Goal: Task Accomplishment & Management: Complete application form

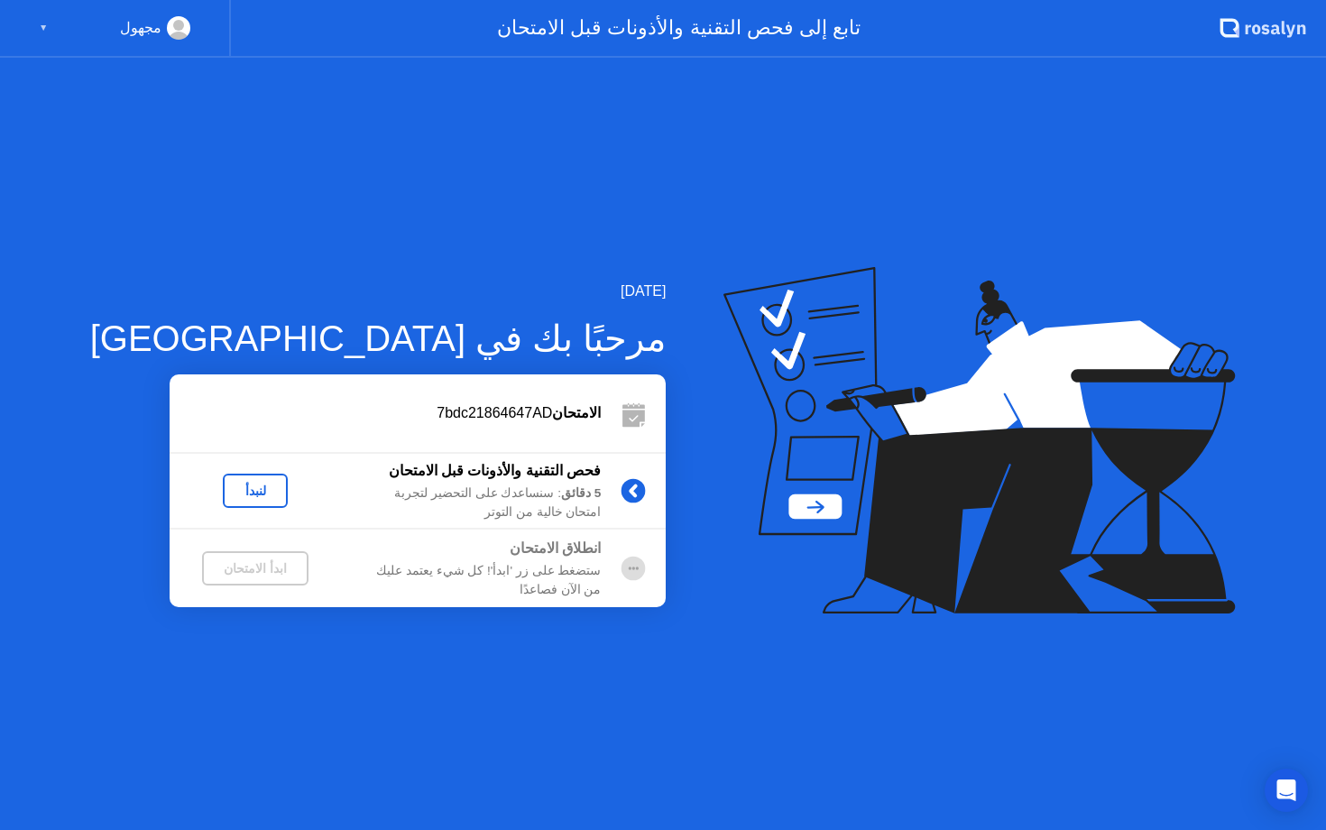
click at [235, 491] on div "لنبدأ" at bounding box center [255, 491] width 51 height 14
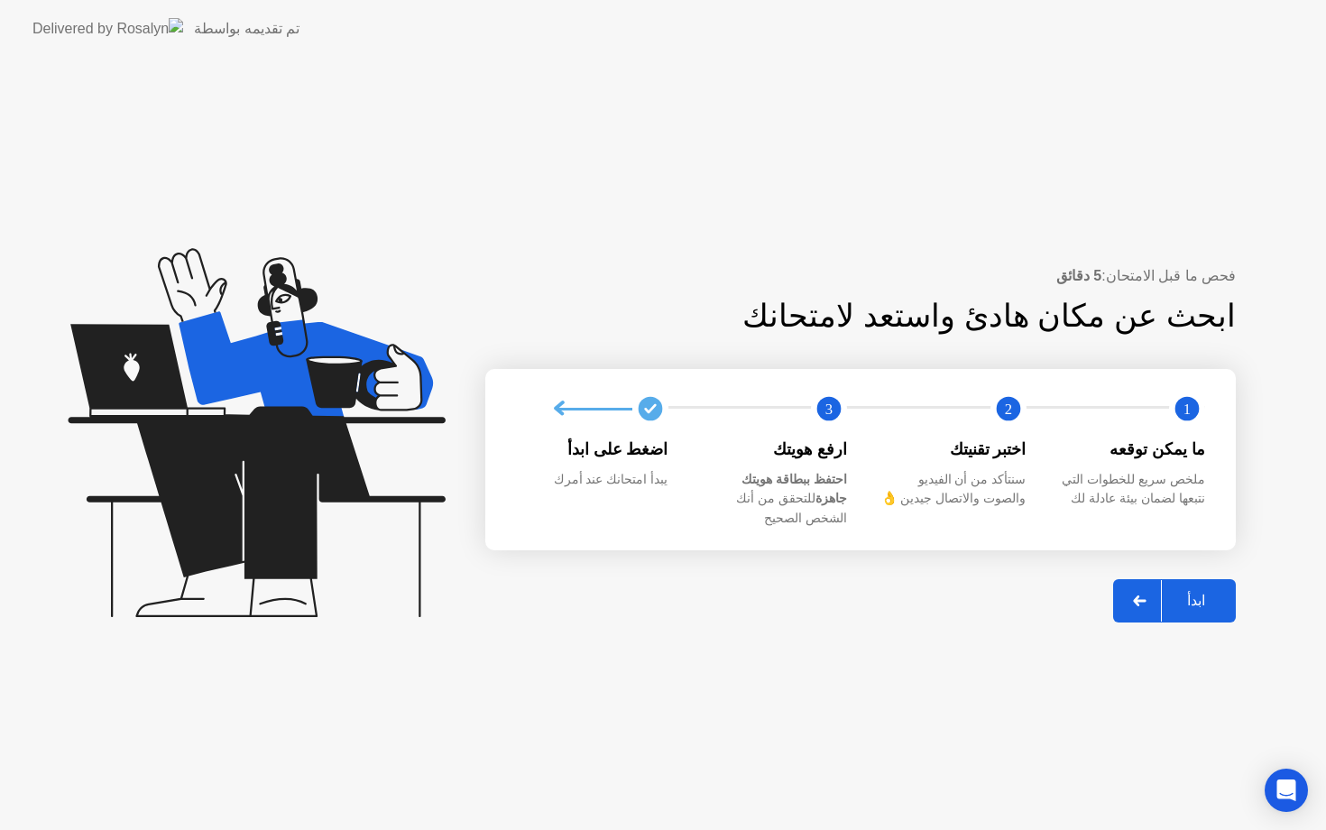
click at [1132, 592] on div at bounding box center [1140, 601] width 43 height 42
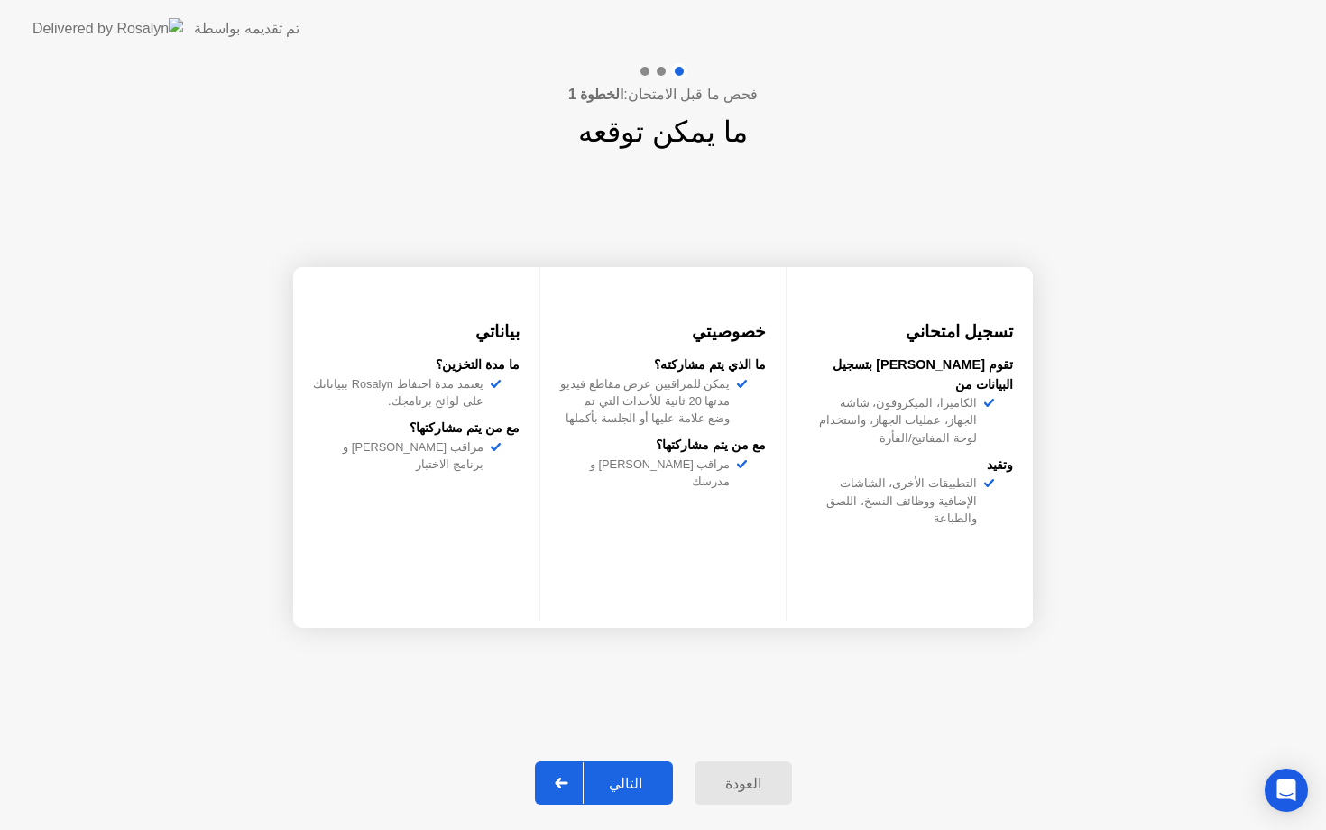
click at [632, 775] on div "التالي" at bounding box center [626, 783] width 84 height 17
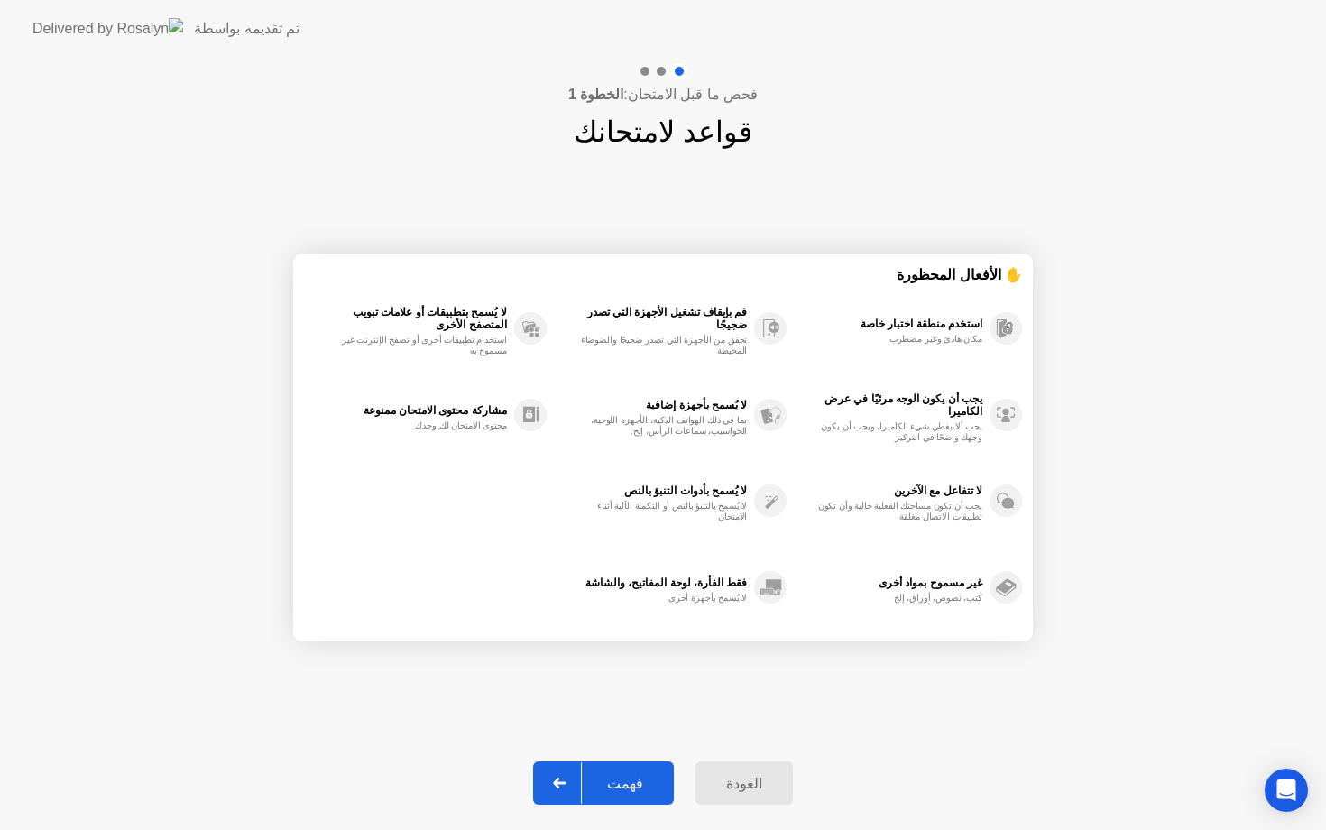
click at [632, 777] on div "فهمت" at bounding box center [625, 783] width 87 height 17
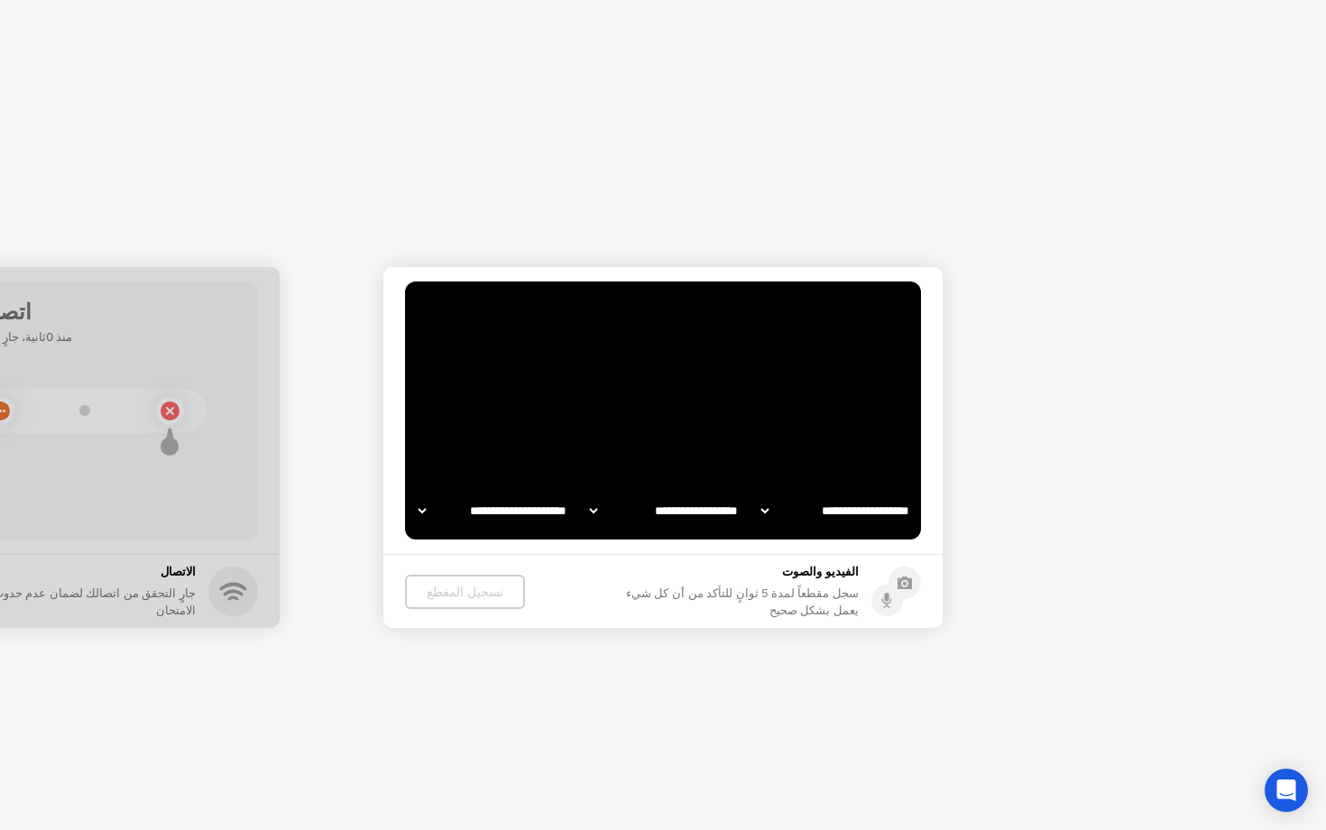
select select "**********"
select select "*******"
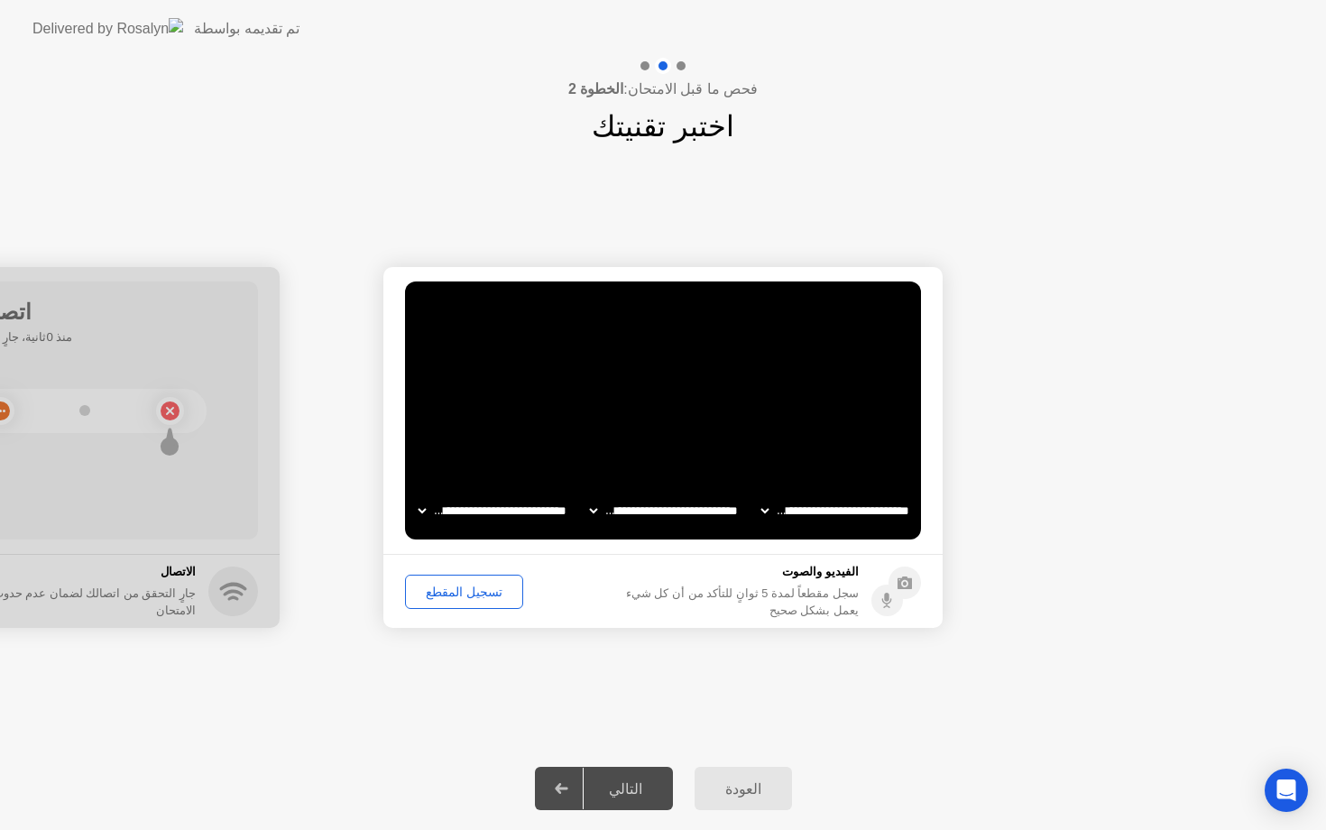
click at [632, 782] on div "التالي" at bounding box center [626, 788] width 84 height 17
click at [640, 789] on div "التالي" at bounding box center [626, 788] width 84 height 17
click at [448, 592] on div "تسجيل المقطع" at bounding box center [464, 592] width 106 height 14
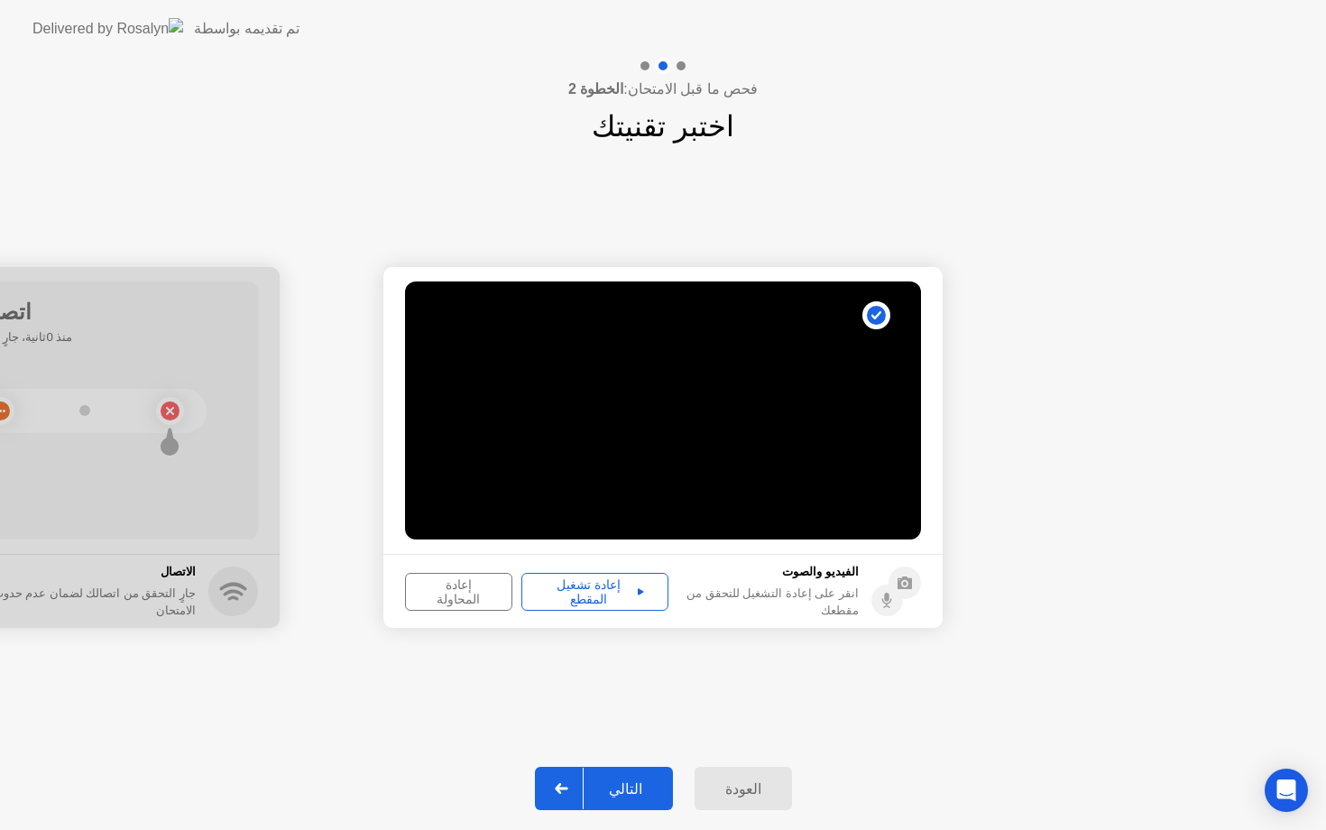
click at [632, 789] on div "التالي" at bounding box center [626, 788] width 84 height 17
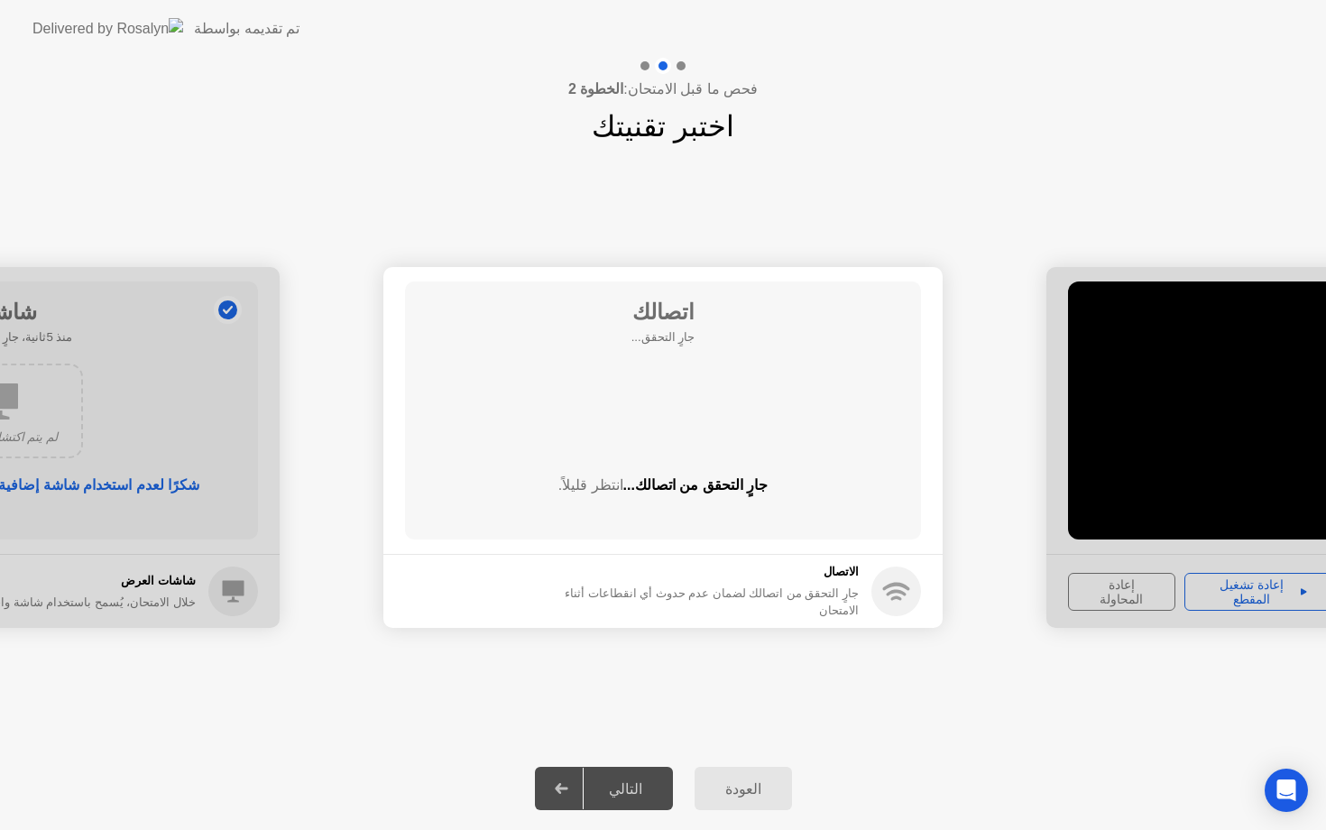
click at [624, 789] on div "التالي" at bounding box center [626, 788] width 84 height 17
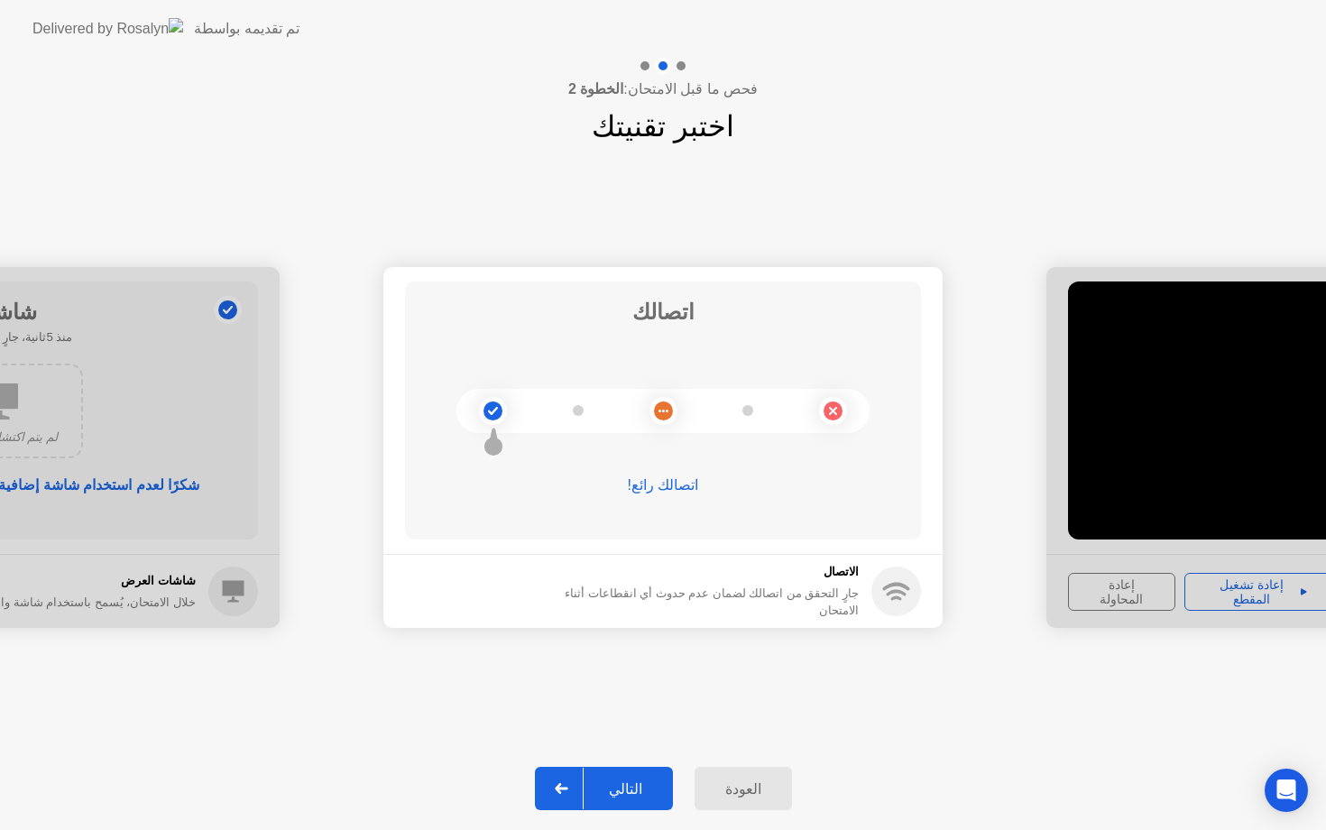
click at [636, 782] on div "التالي" at bounding box center [626, 788] width 84 height 17
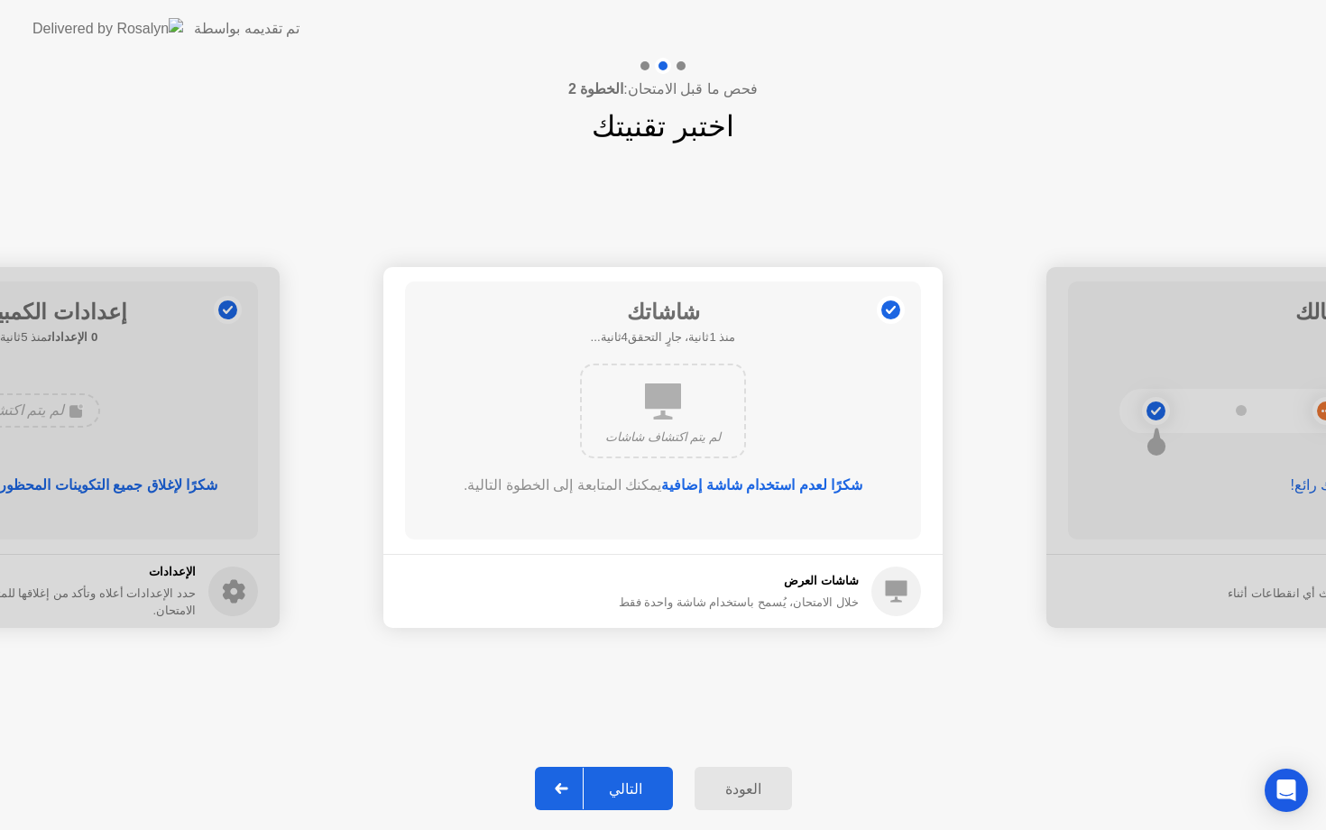
click at [636, 782] on div "التالي" at bounding box center [626, 788] width 84 height 17
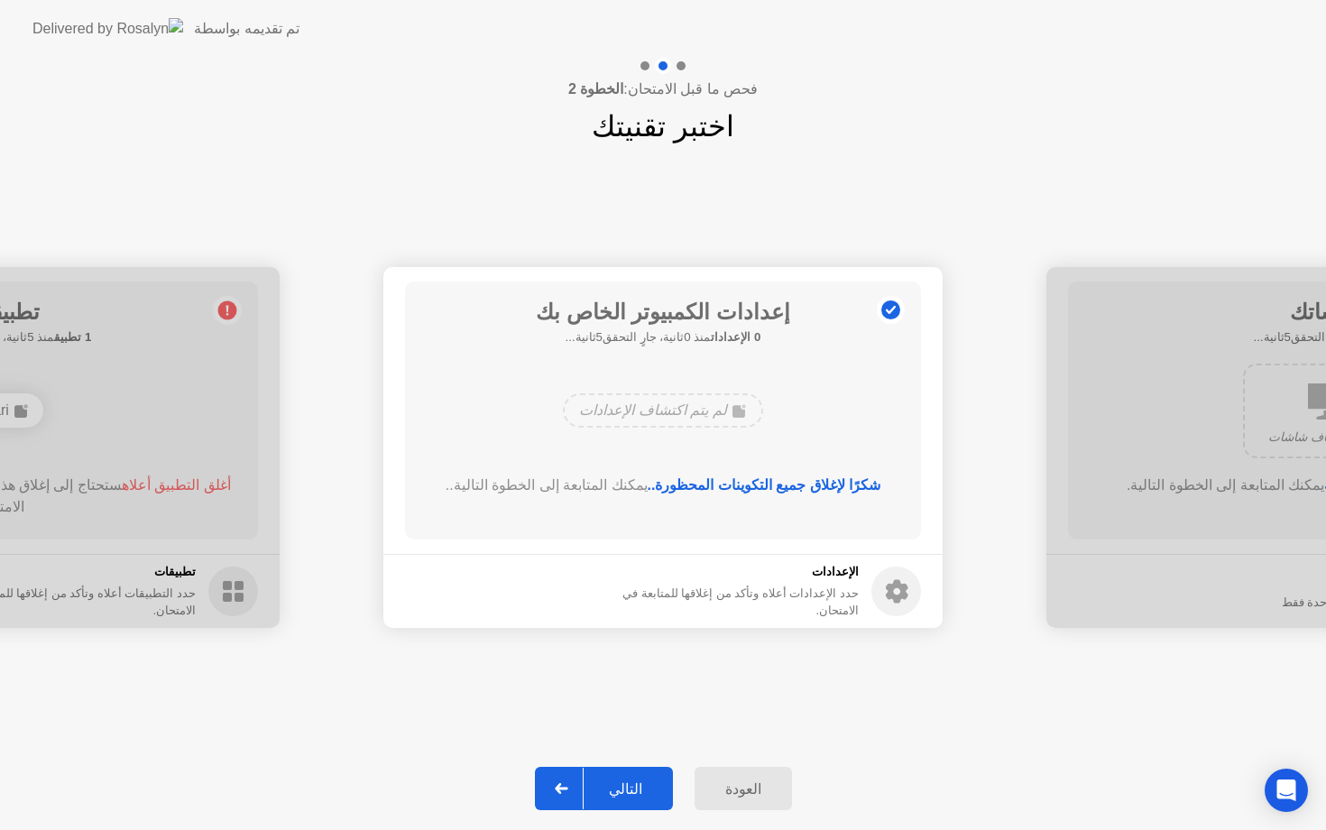
click at [637, 784] on div "التالي" at bounding box center [626, 788] width 84 height 17
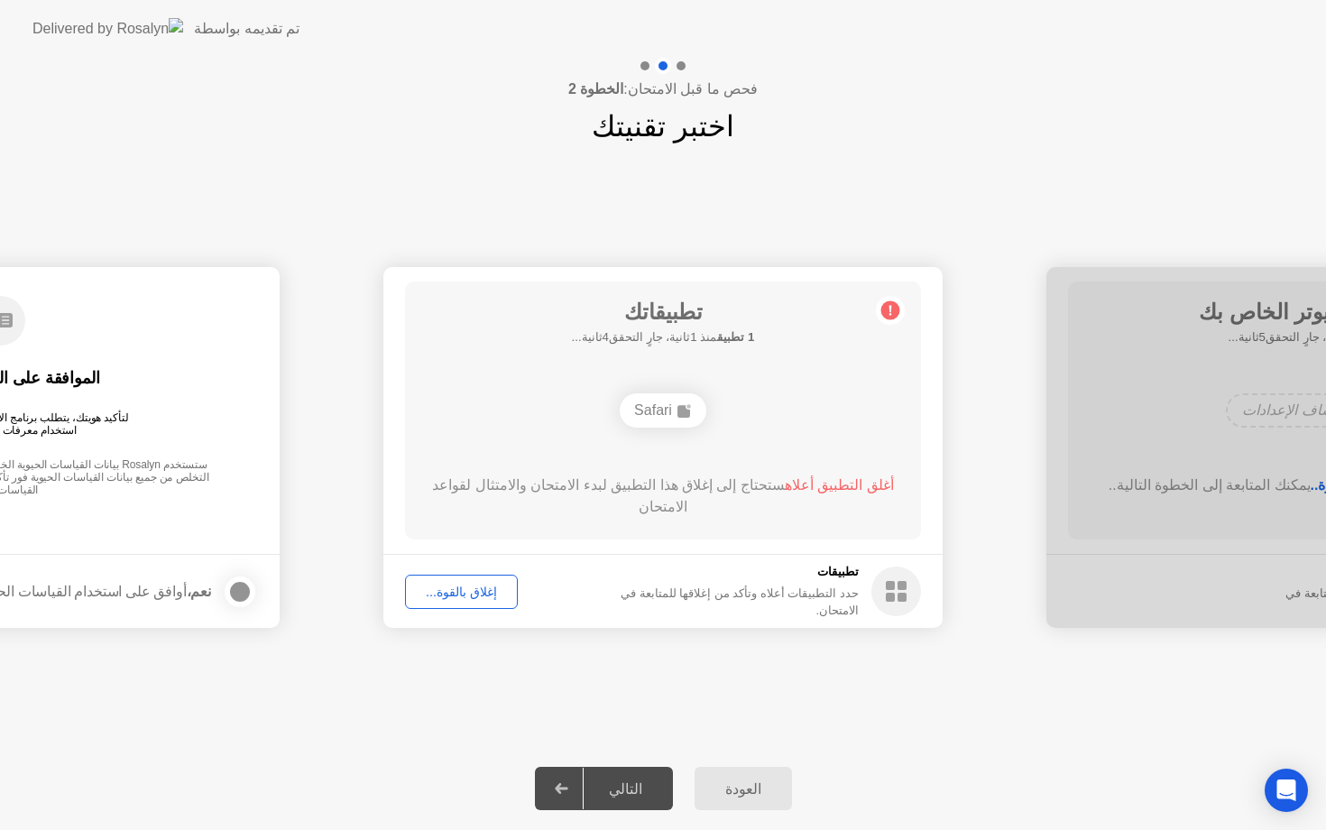
click at [472, 593] on div "إغلاق بالقوة..." at bounding box center [461, 592] width 100 height 14
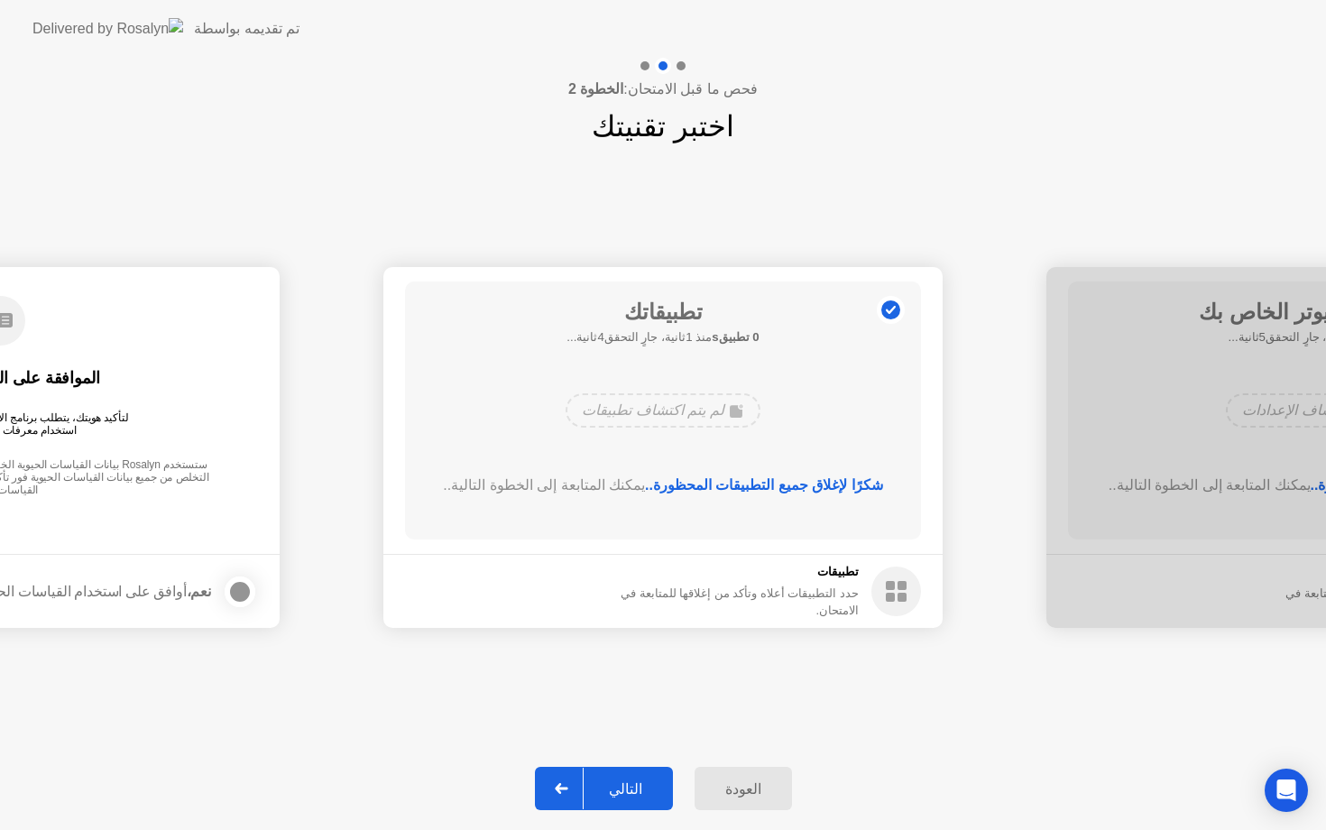
click at [625, 786] on div "التالي" at bounding box center [626, 788] width 84 height 17
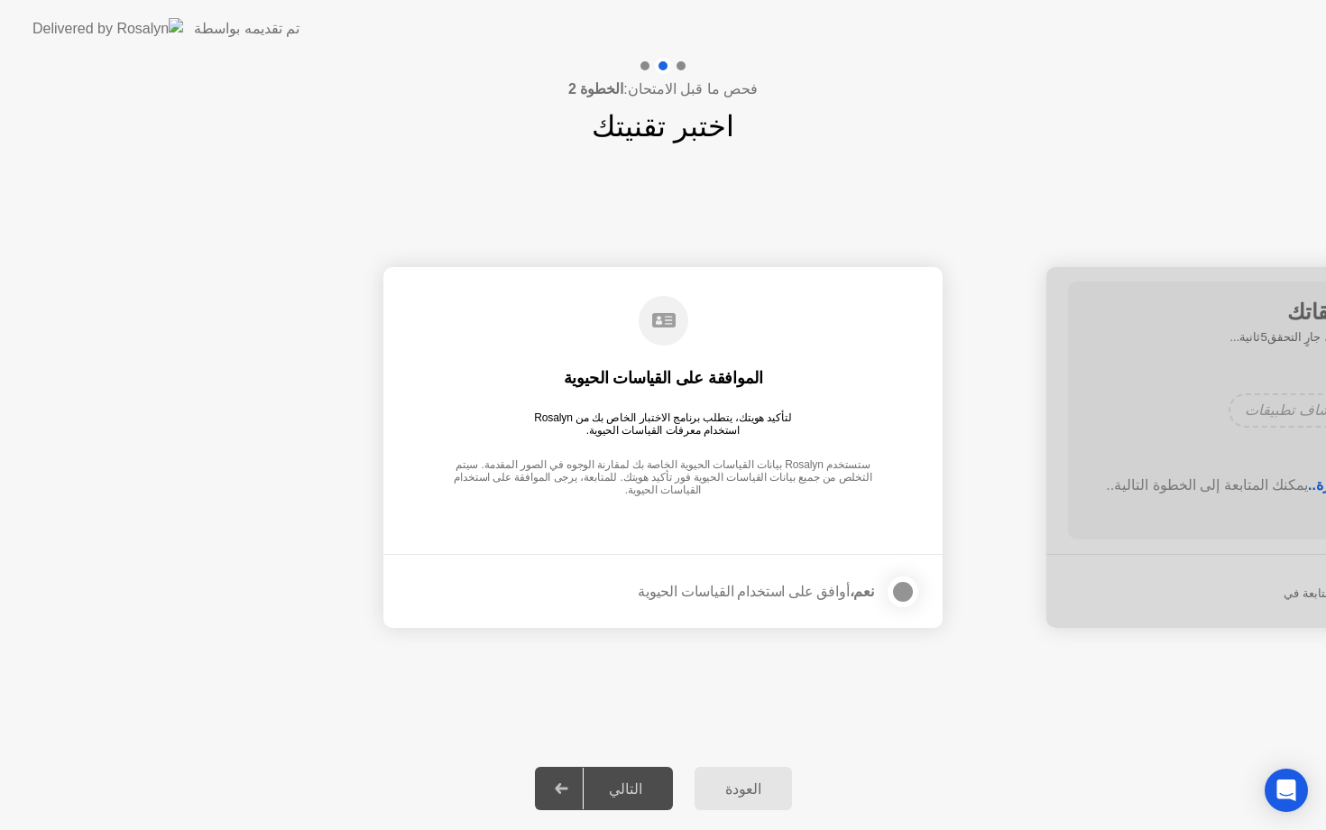
click at [900, 593] on div at bounding box center [903, 592] width 22 height 22
click at [661, 791] on div "التالي" at bounding box center [626, 788] width 84 height 17
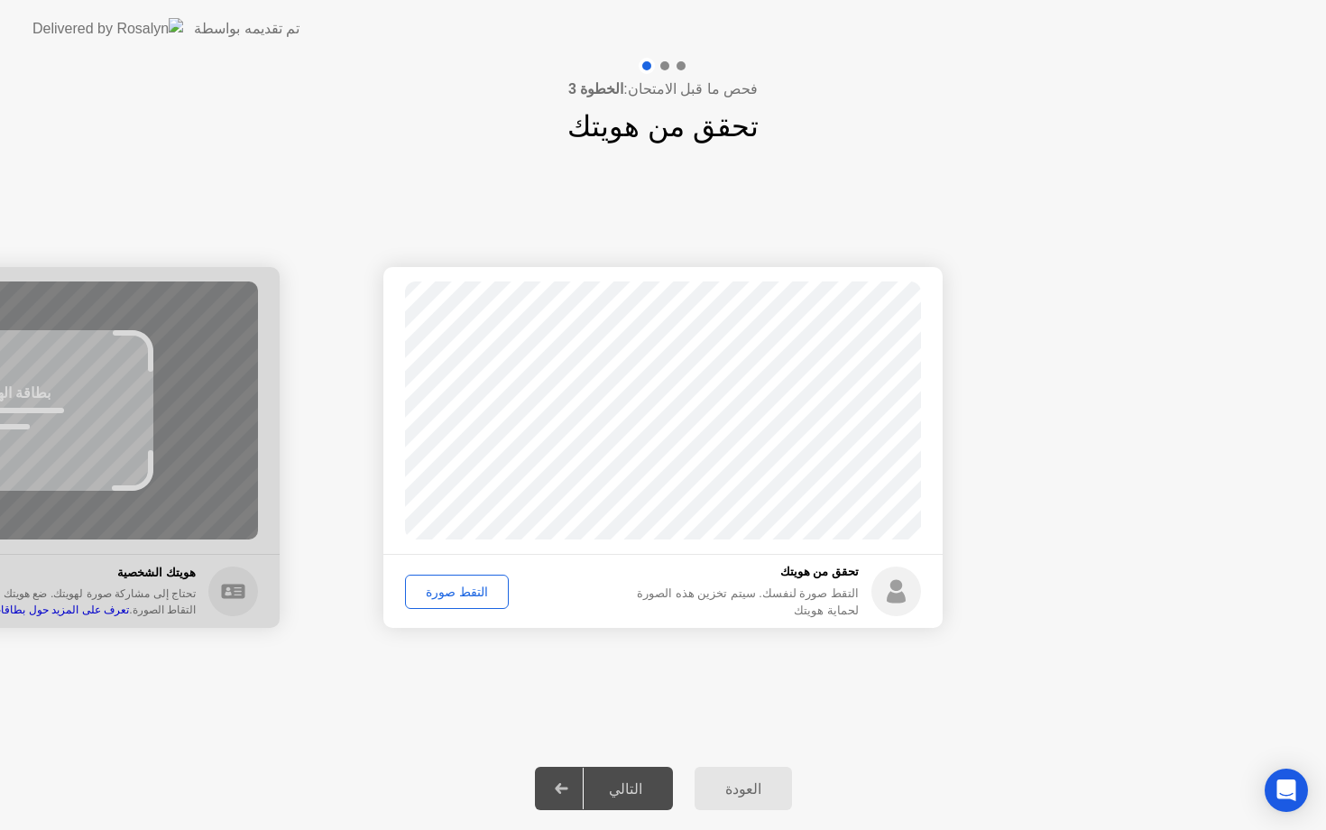
click at [738, 794] on div "العودة" at bounding box center [743, 788] width 87 height 17
select select "**********"
select select "*******"
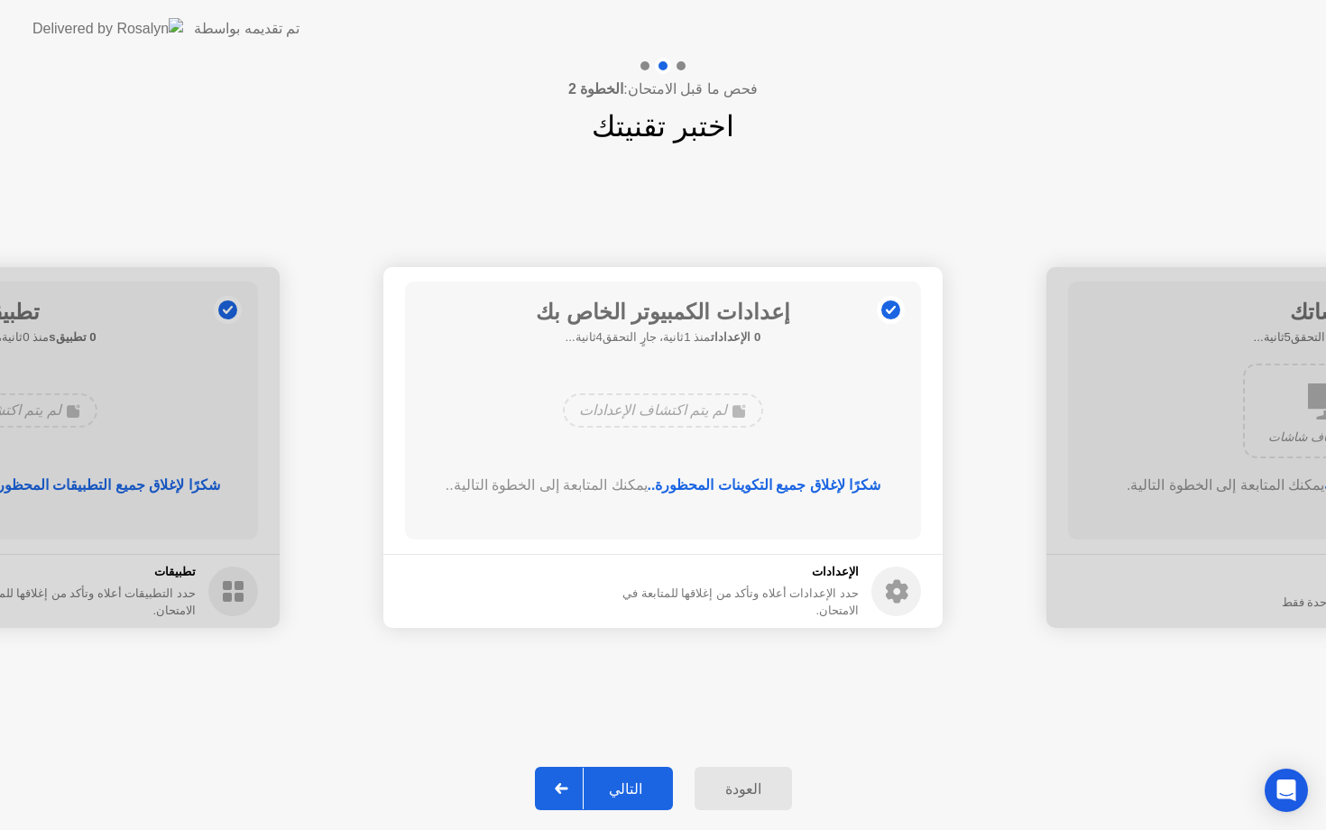
click at [738, 792] on div "العودة" at bounding box center [743, 788] width 87 height 17
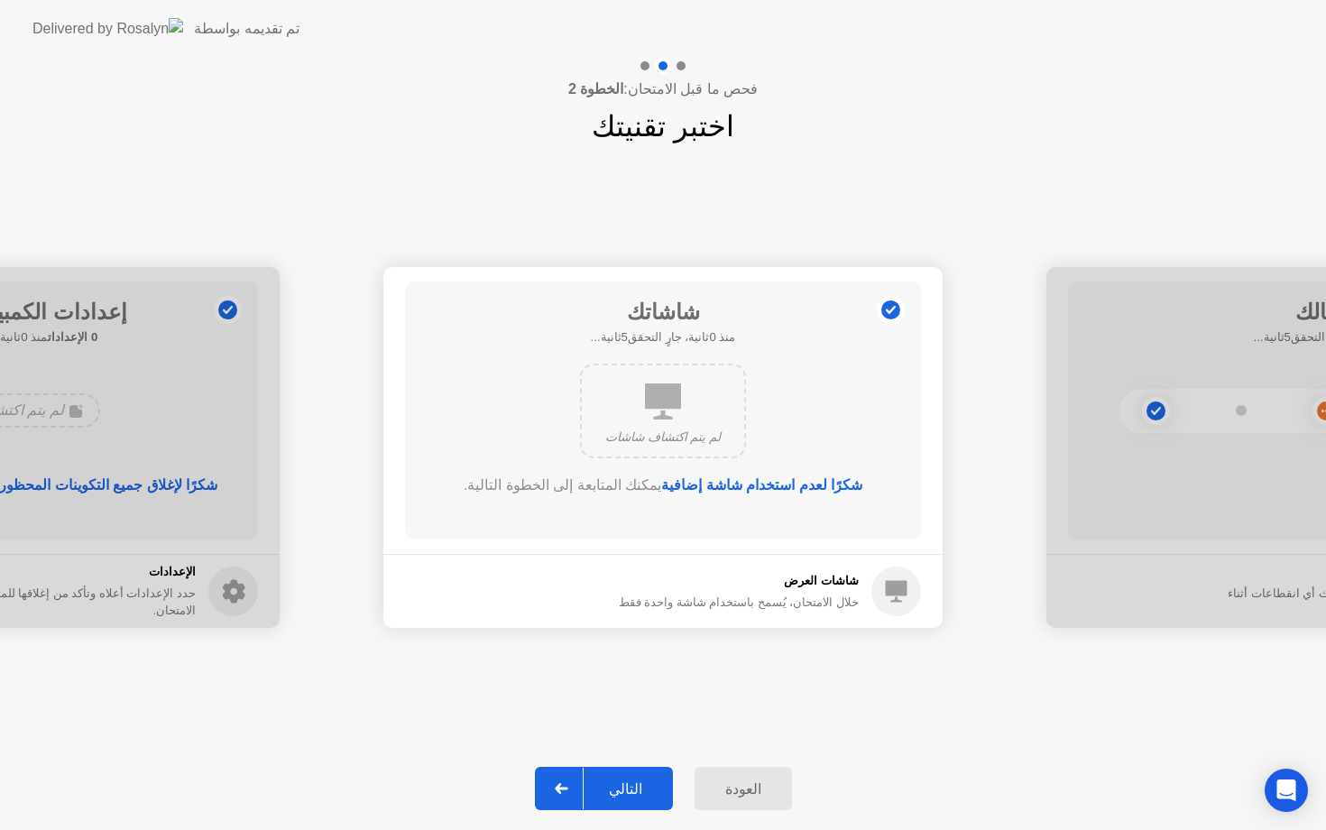
click at [738, 792] on div "العودة" at bounding box center [743, 788] width 87 height 17
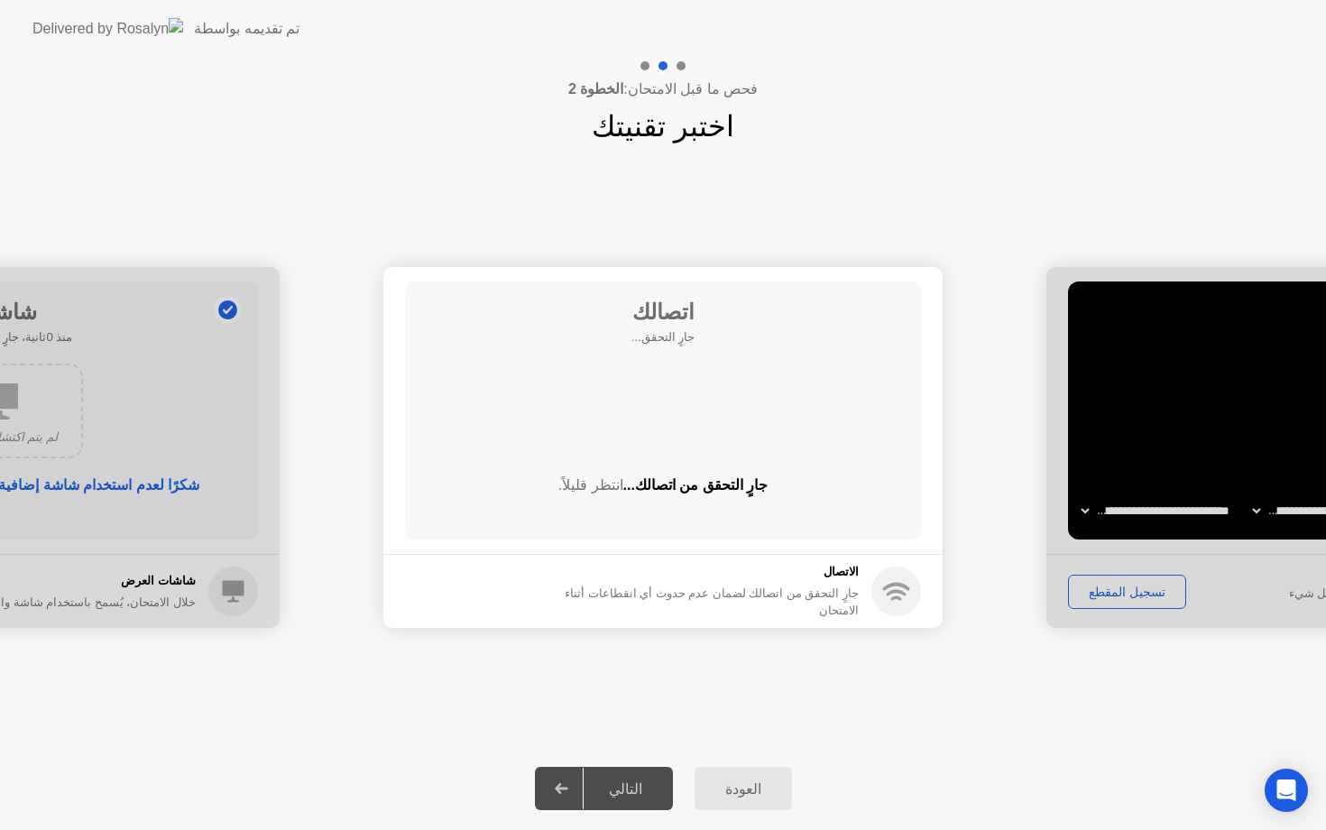
click at [738, 792] on div "العودة" at bounding box center [743, 788] width 87 height 17
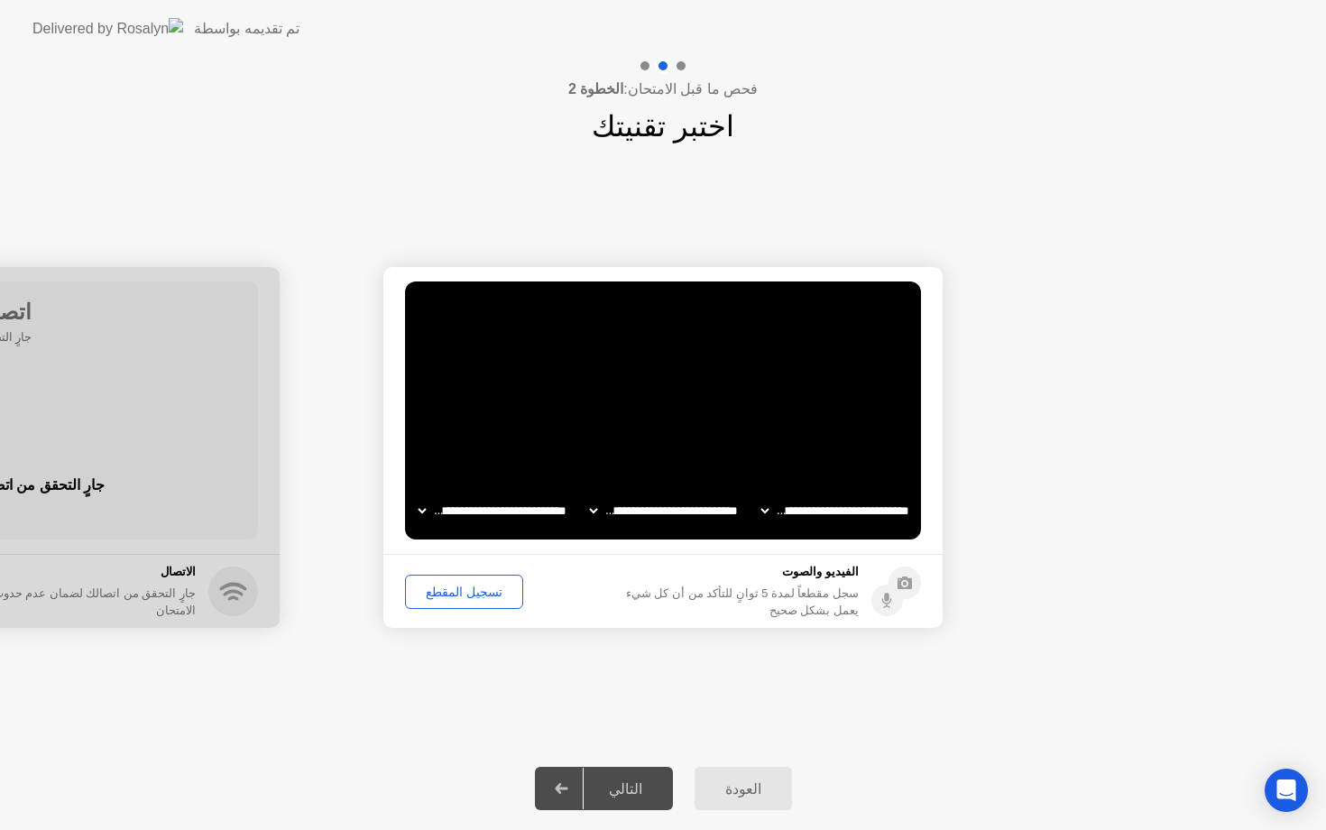
click at [738, 792] on div "العودة" at bounding box center [743, 788] width 87 height 17
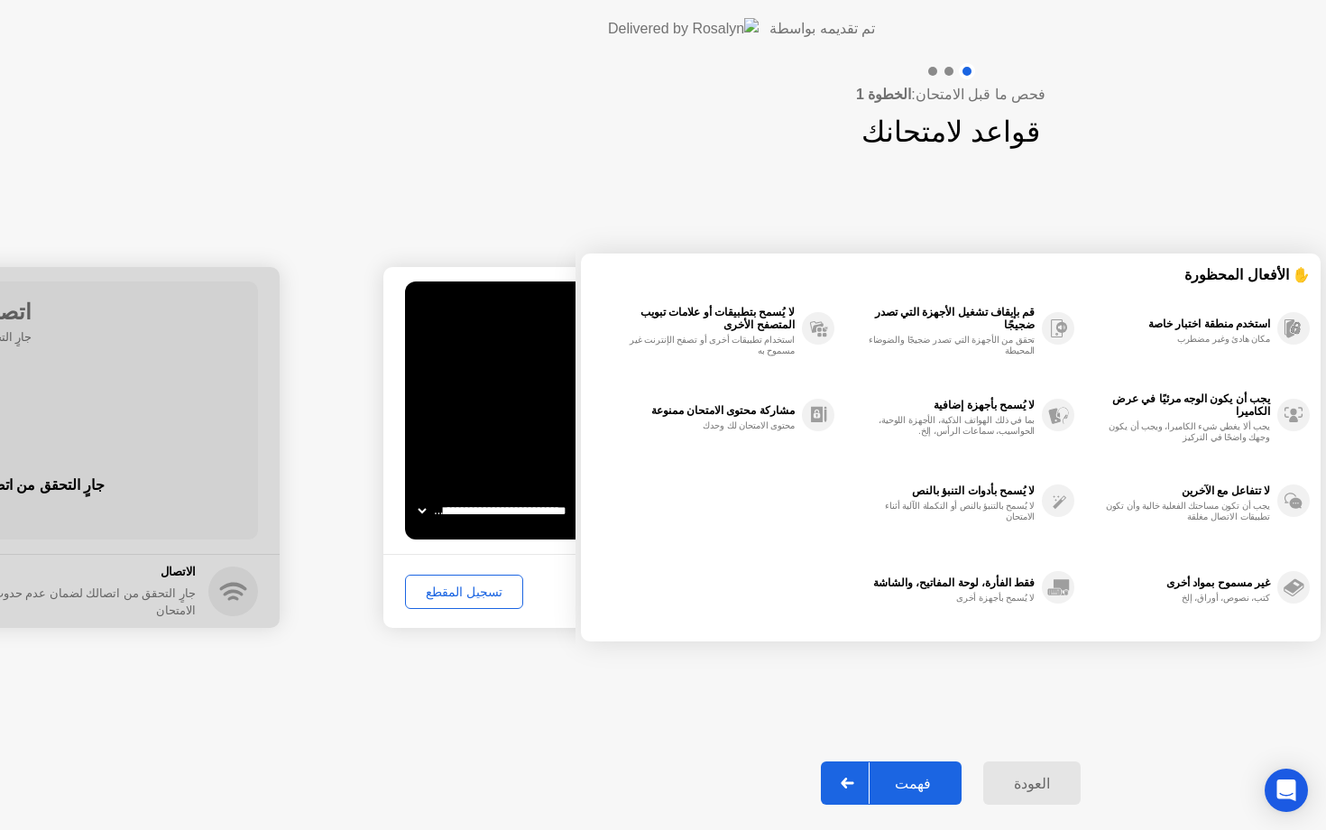
click at [989, 792] on div "العودة" at bounding box center [1032, 783] width 87 height 17
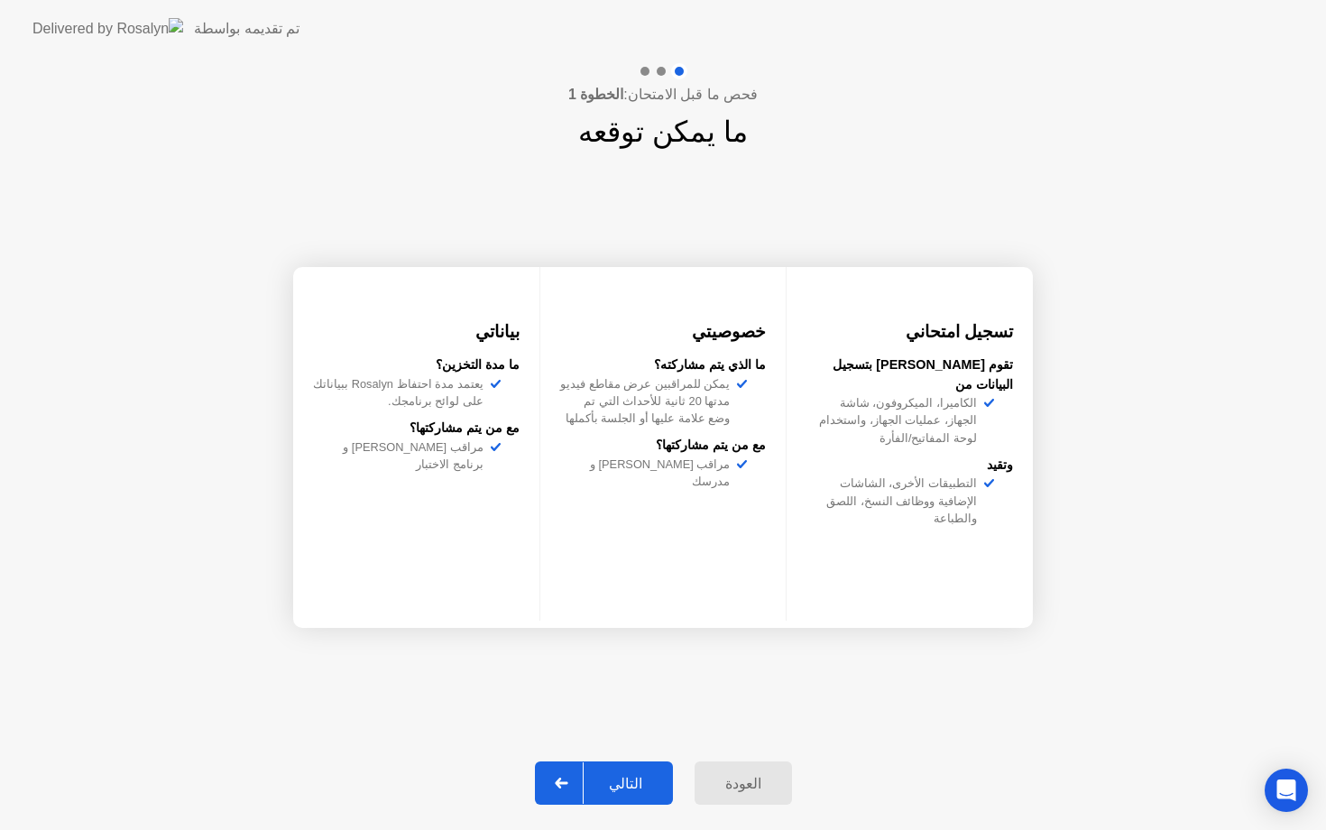
click at [738, 792] on div "العودة" at bounding box center [743, 783] width 87 height 17
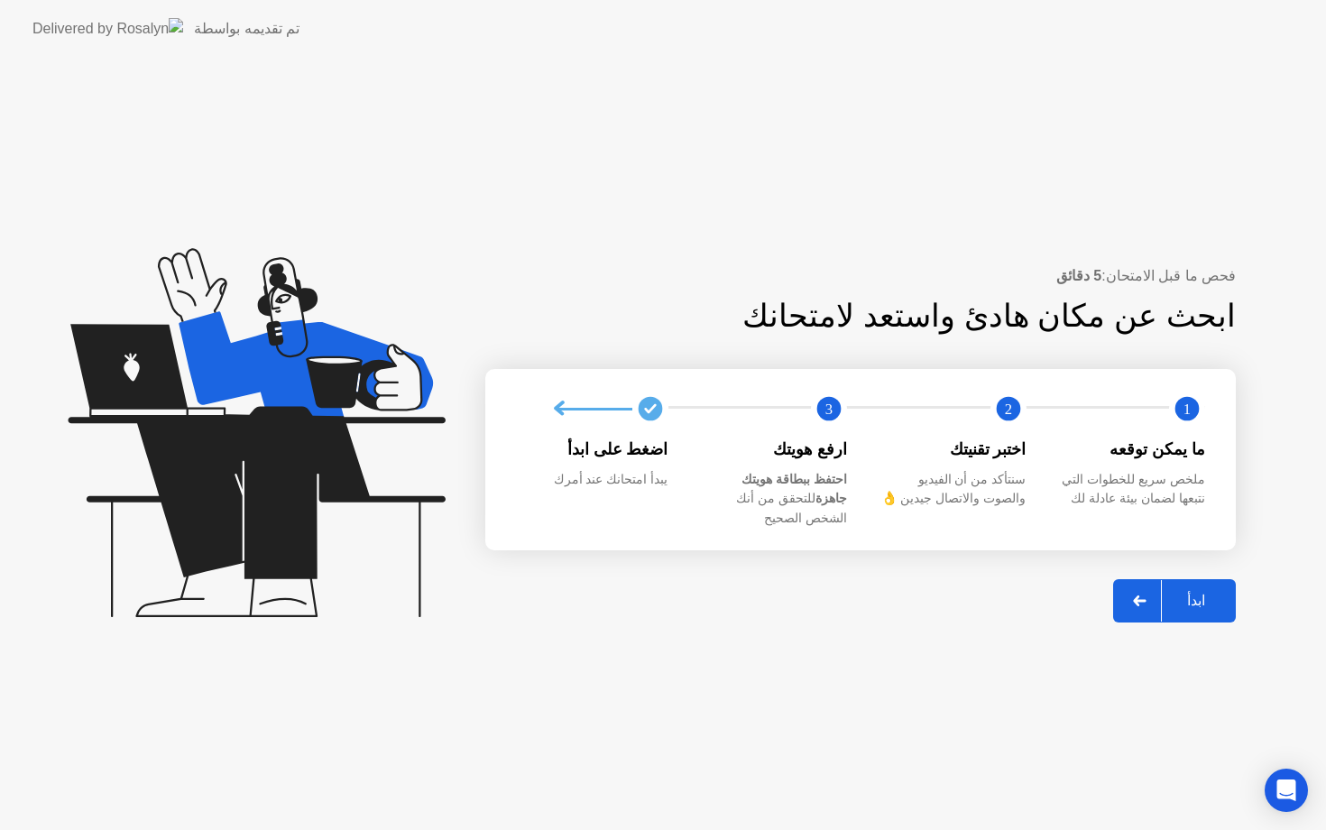
click at [1120, 589] on button "ابدأ" at bounding box center [1174, 600] width 123 height 43
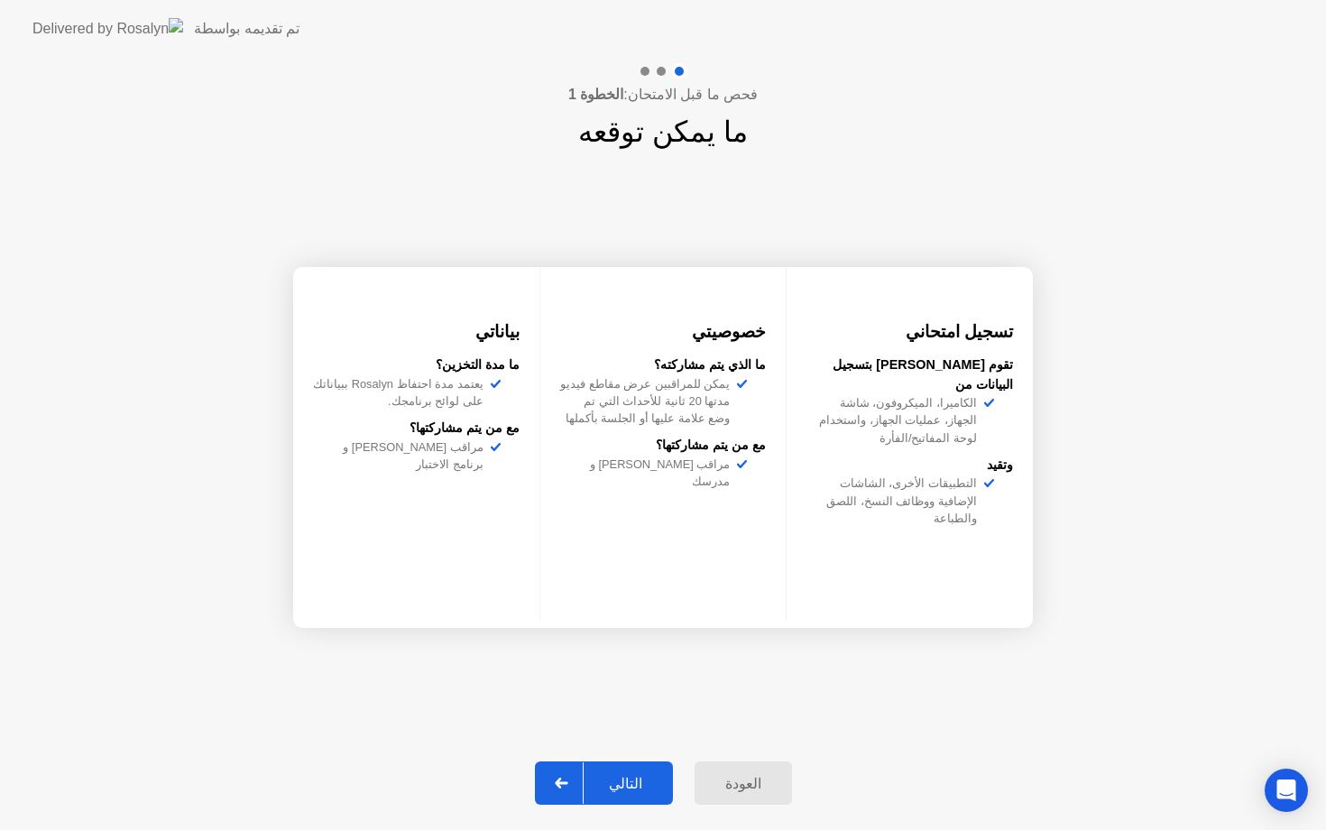
click at [699, 794] on button "العودة" at bounding box center [743, 783] width 97 height 43
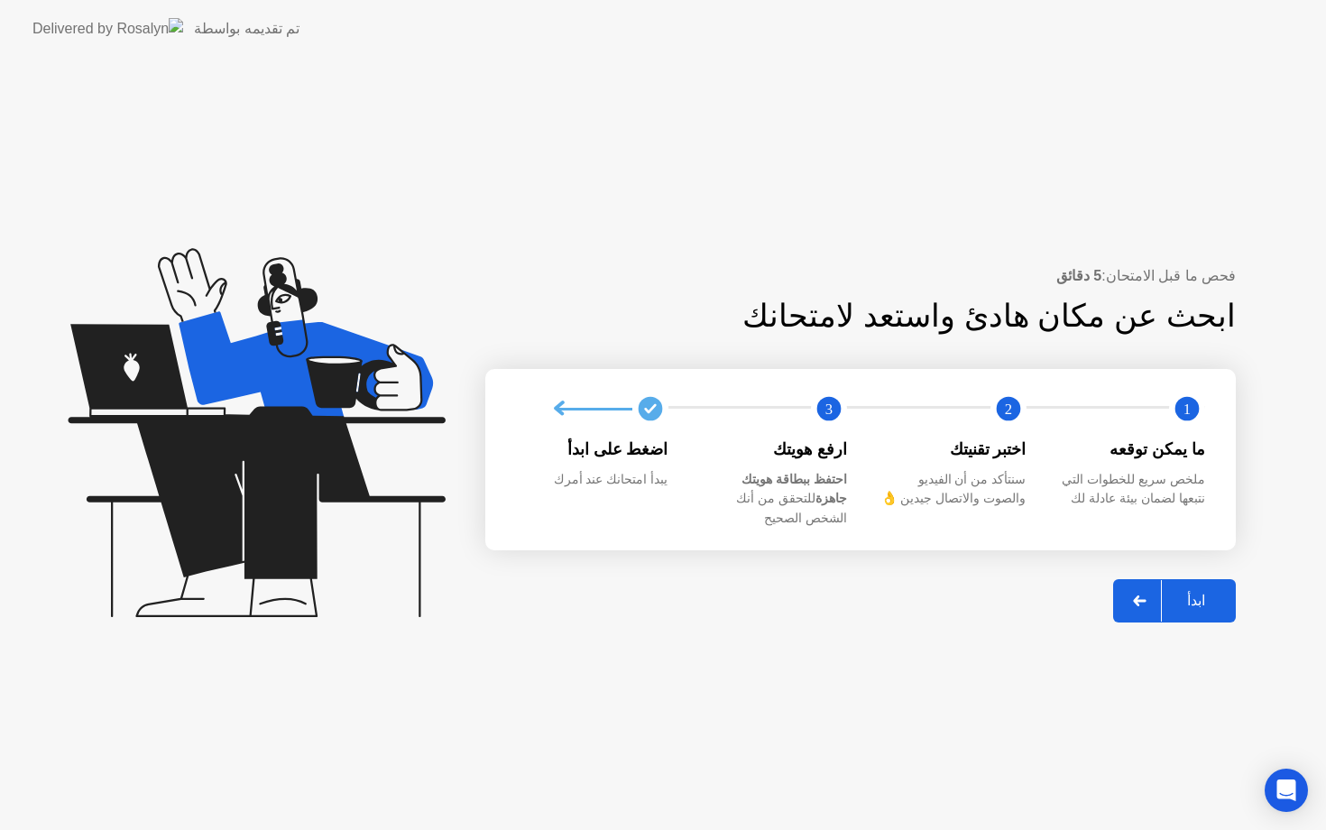
click at [662, 675] on div "فحص ما قبل الامتحان: 5 دقائق ابحث عن مكان هادئ واستعد لامتحانك 1 2 3 ما يمكن تو…" at bounding box center [663, 444] width 1326 height 772
click at [1132, 580] on div at bounding box center [1140, 601] width 43 height 42
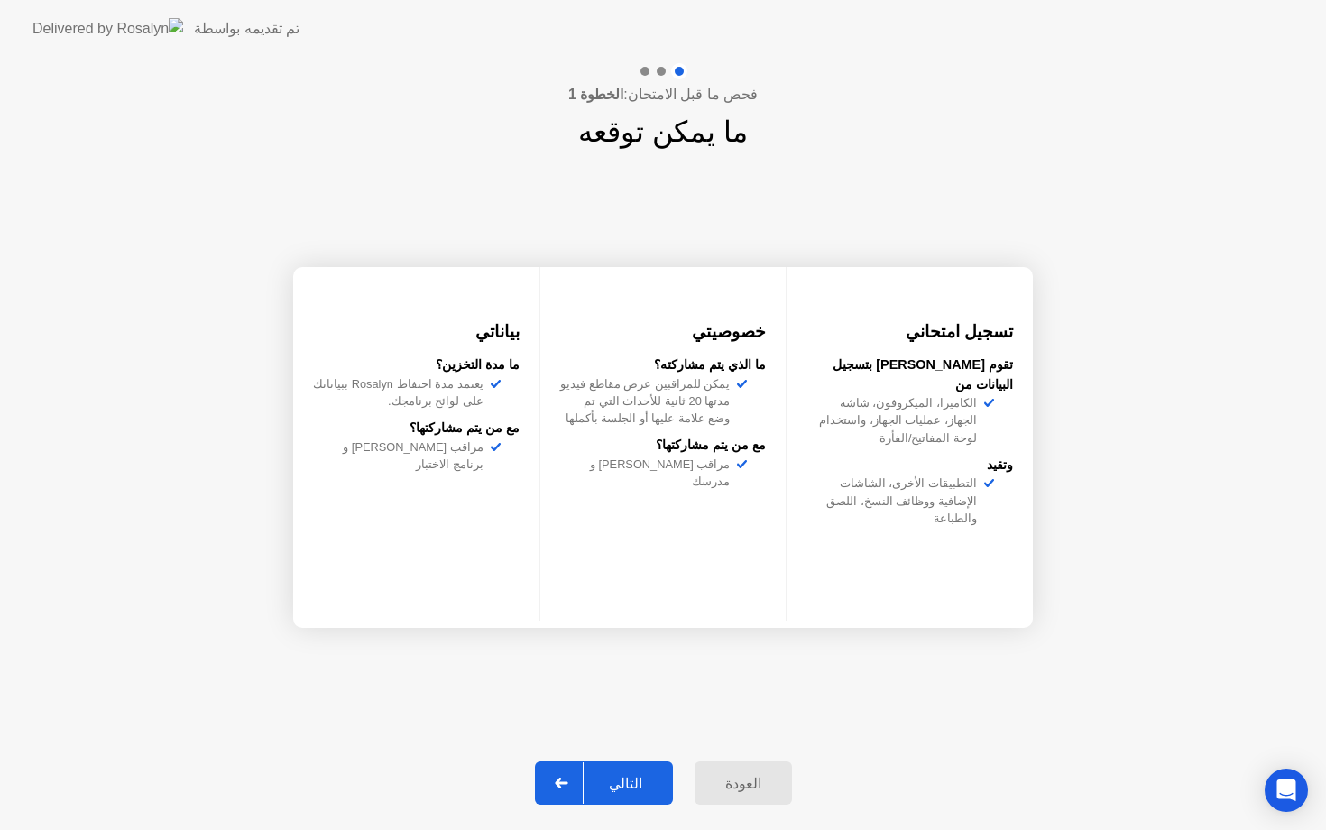
click at [612, 786] on div "التالي" at bounding box center [626, 783] width 84 height 17
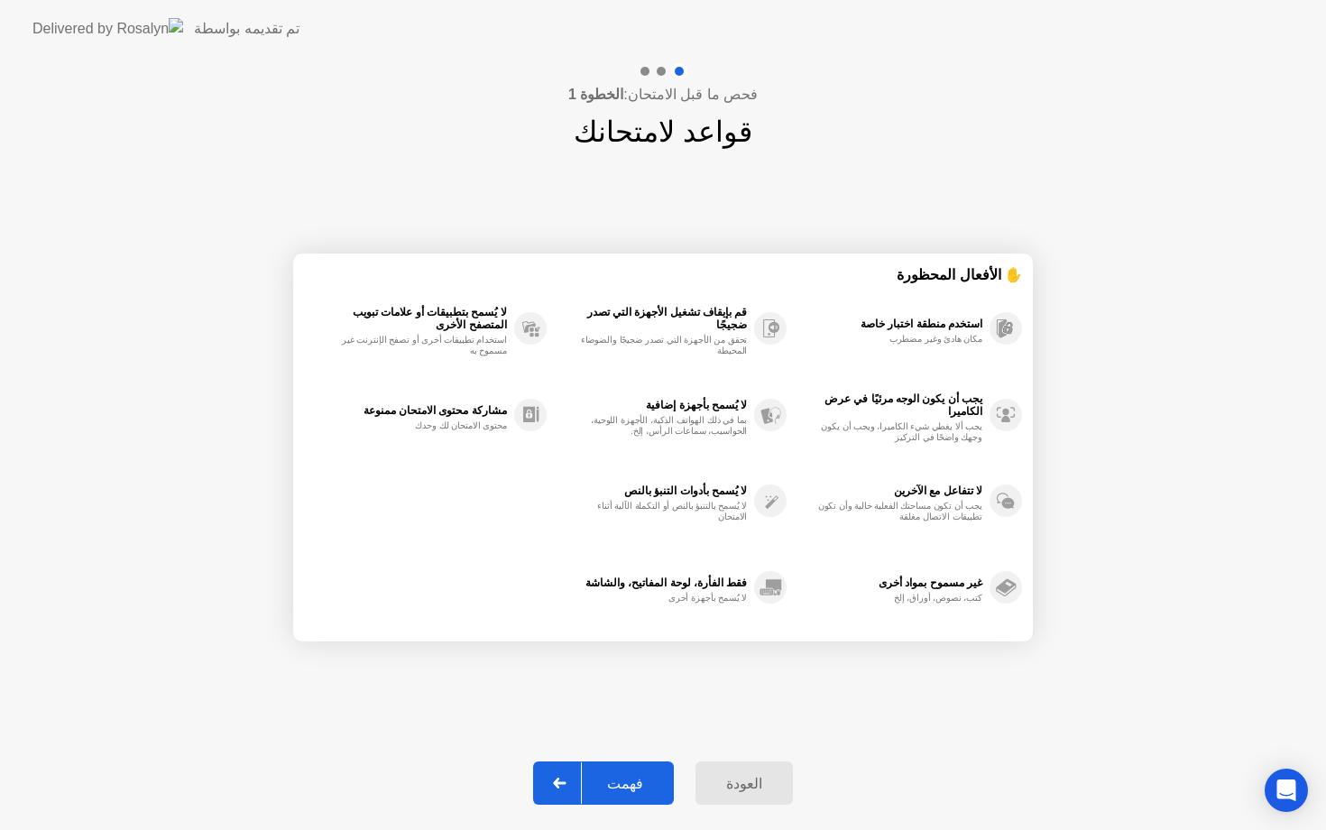
click at [612, 786] on div "فهمت" at bounding box center [625, 783] width 87 height 17
select select "**********"
select select "*******"
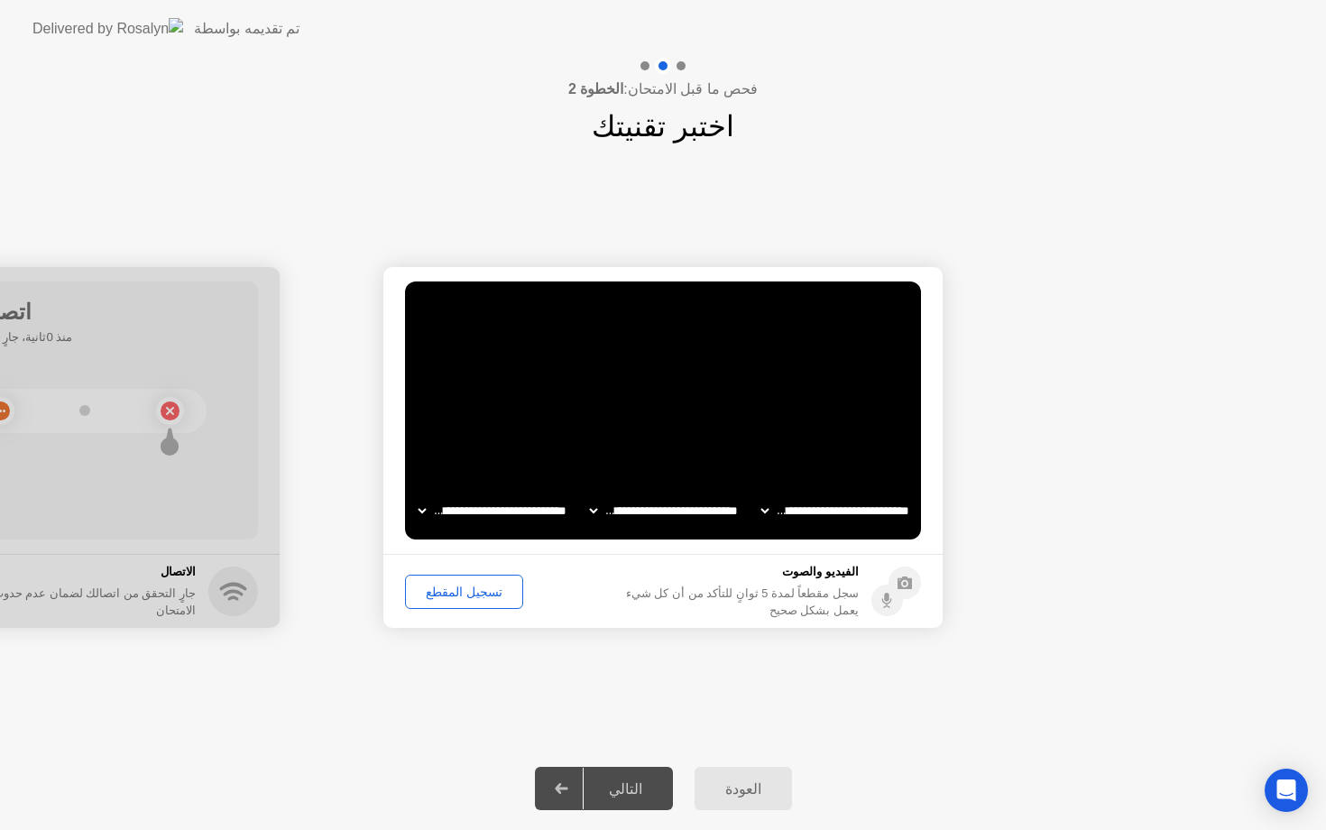
click at [757, 787] on div "العودة" at bounding box center [743, 788] width 87 height 17
